Goal: Task Accomplishment & Management: Manage account settings

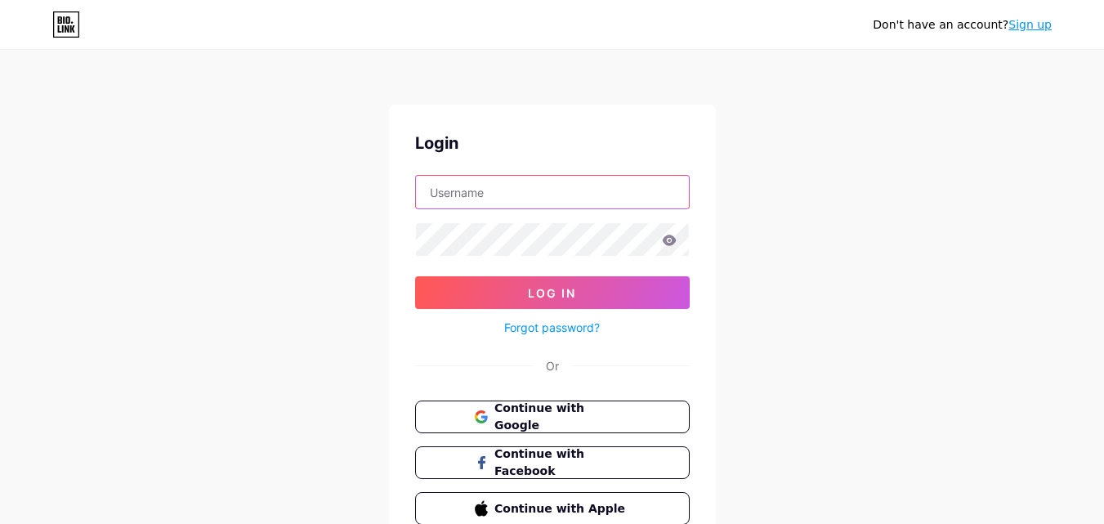
drag, startPoint x: 0, startPoint y: 0, endPoint x: 475, endPoint y: 198, distance: 514.3
click at [475, 198] on input "text" at bounding box center [552, 192] width 273 height 33
click at [484, 420] on icon at bounding box center [479, 421] width 11 height 6
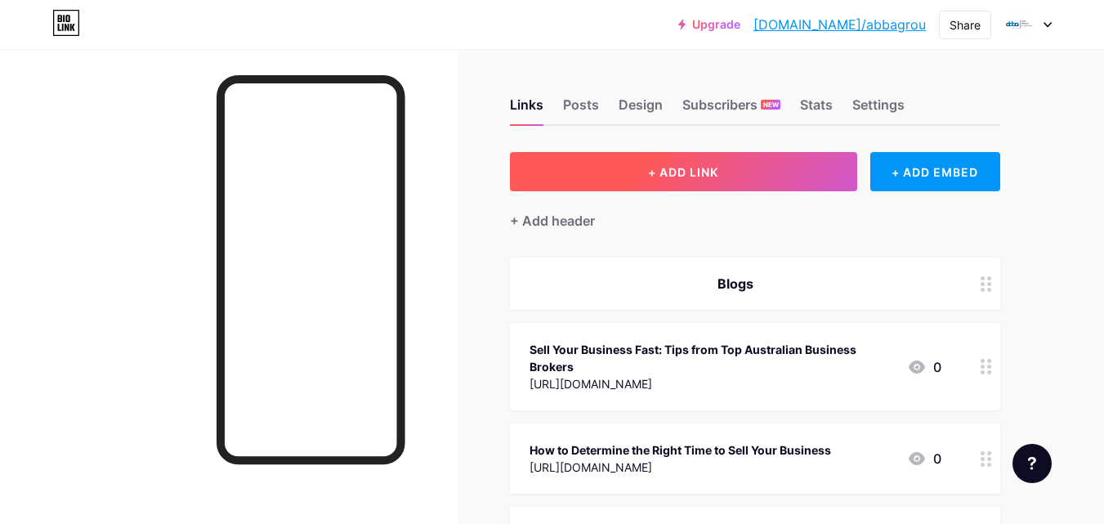
click at [738, 157] on button "+ ADD LINK" at bounding box center [683, 171] width 347 height 39
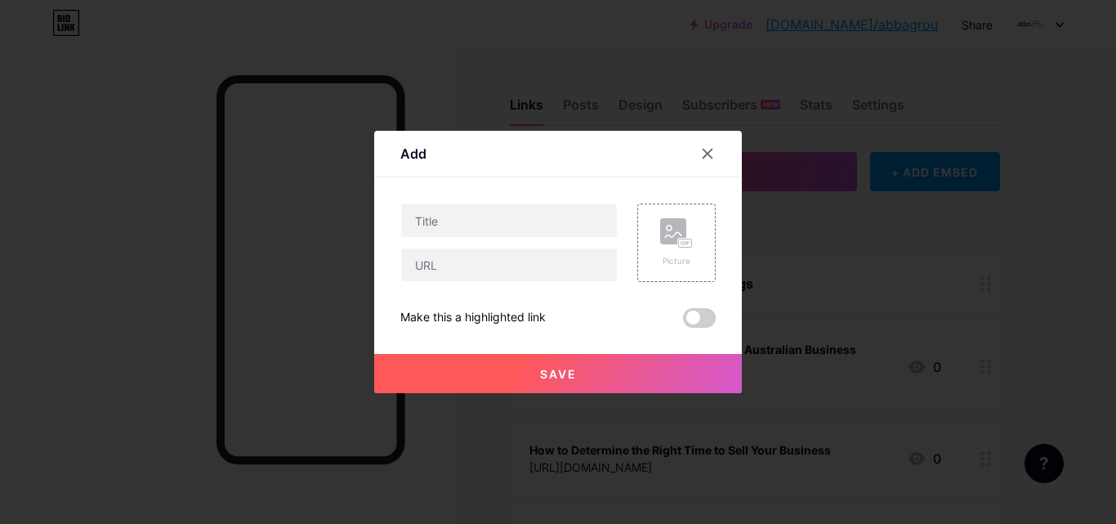
click at [490, 281] on div at bounding box center [508, 265] width 217 height 34
click at [478, 262] on input "text" at bounding box center [509, 264] width 216 height 33
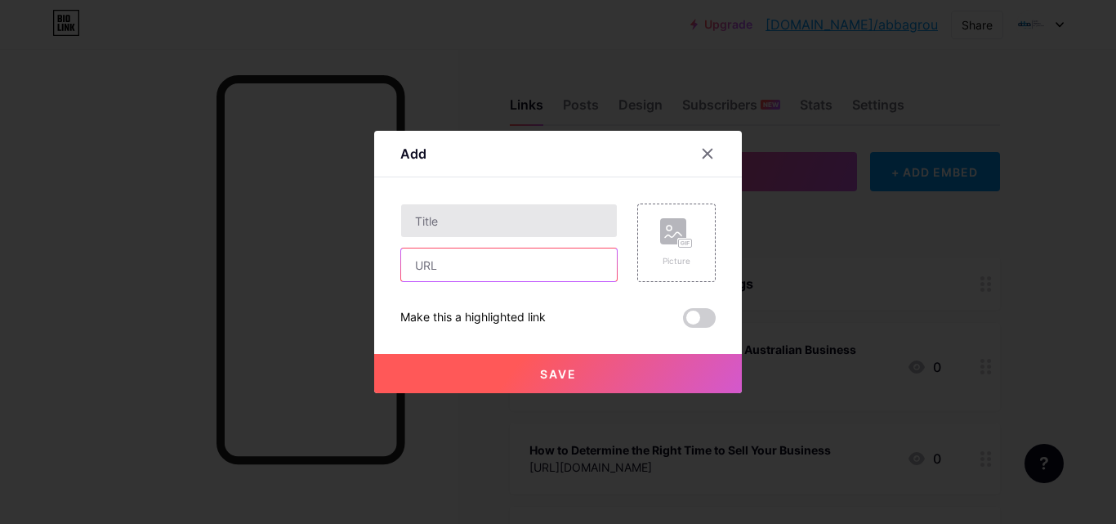
paste input "https://www.abbagroup.com.au/2025/08/12/why-business-brokerage-beats-selling-al…"
type input "https://www.abbagroup.com.au/2025/08/12/why-business-brokerage-beats-selling-al…"
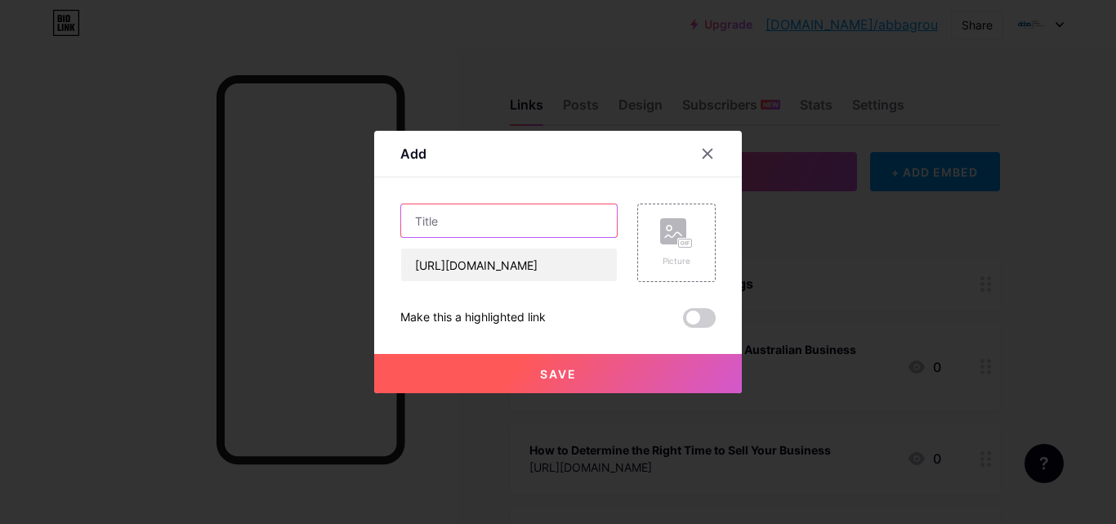
click at [484, 225] on input "text" at bounding box center [509, 220] width 216 height 33
paste input "Why Business Brokerage Beats Selling Alone for Maximum Sale Value"
type input "Why Business Brokerage Beats Selling Alone for Maximum Sale Value"
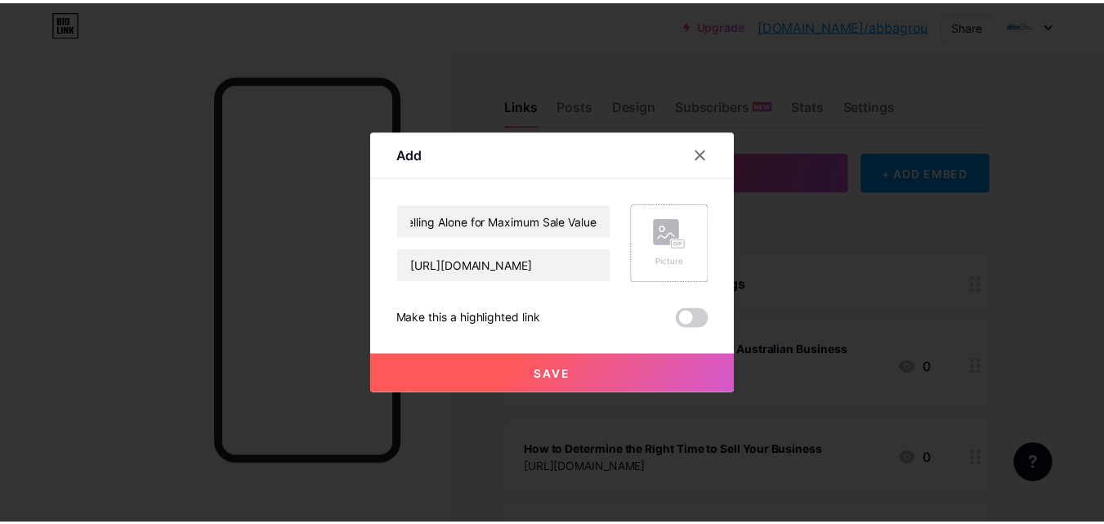
scroll to position [0, 0]
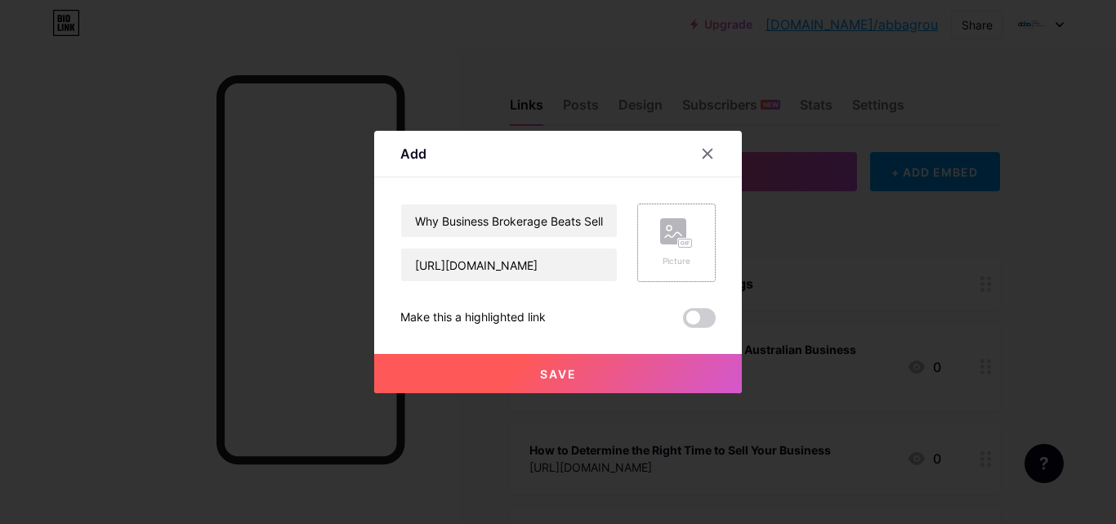
click at [660, 250] on div "Picture" at bounding box center [676, 242] width 33 height 49
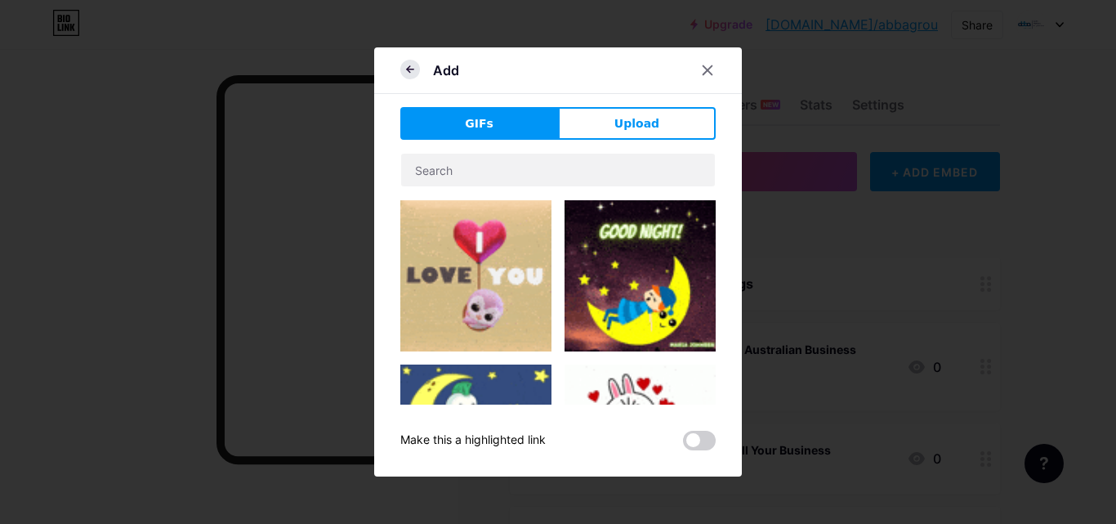
click at [406, 73] on icon at bounding box center [410, 70] width 20 height 20
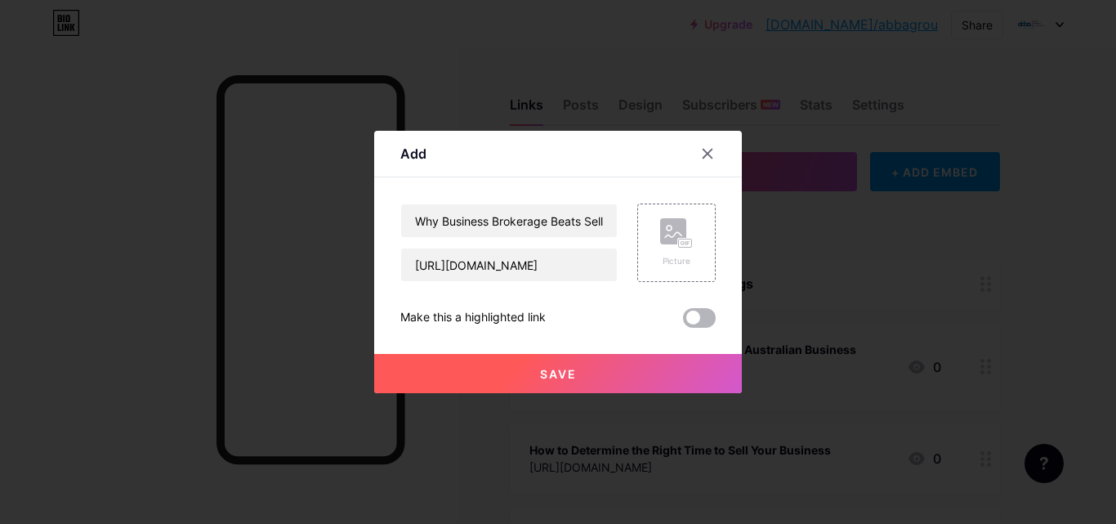
click at [695, 327] on span at bounding box center [699, 318] width 33 height 20
click at [683, 322] on input "checkbox" at bounding box center [683, 322] width 0 height 0
click at [615, 371] on button "Save" at bounding box center [558, 373] width 368 height 39
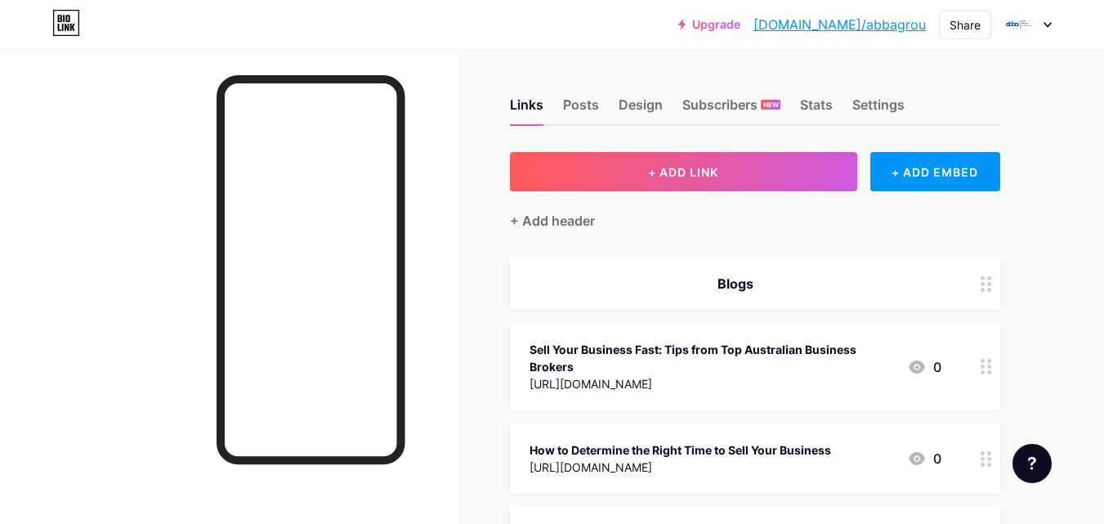
click at [873, 22] on link "bio.link/abbagrou" at bounding box center [839, 25] width 172 height 20
